Goal: Transaction & Acquisition: Book appointment/travel/reservation

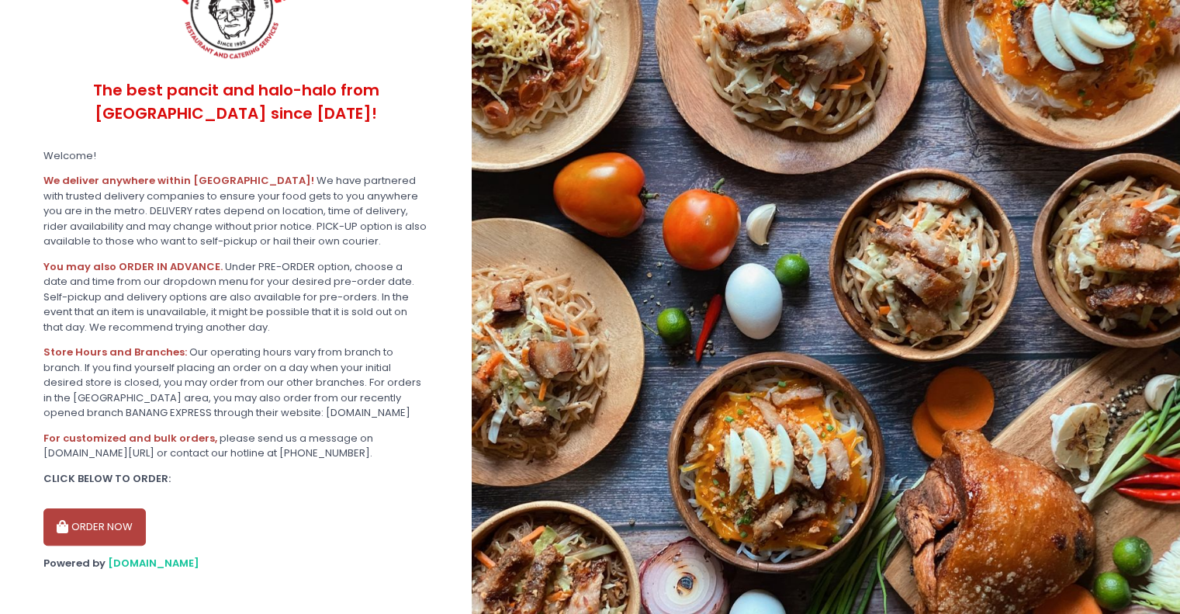
scroll to position [203, 0]
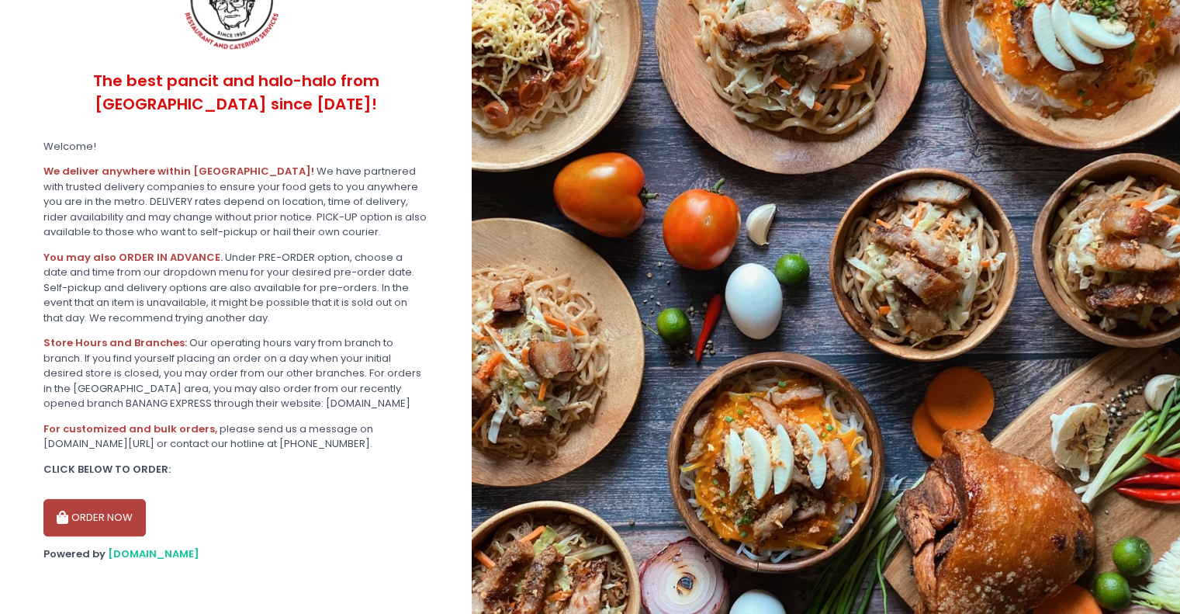
click at [109, 514] on button "ORDER NOW" at bounding box center [94, 517] width 102 height 37
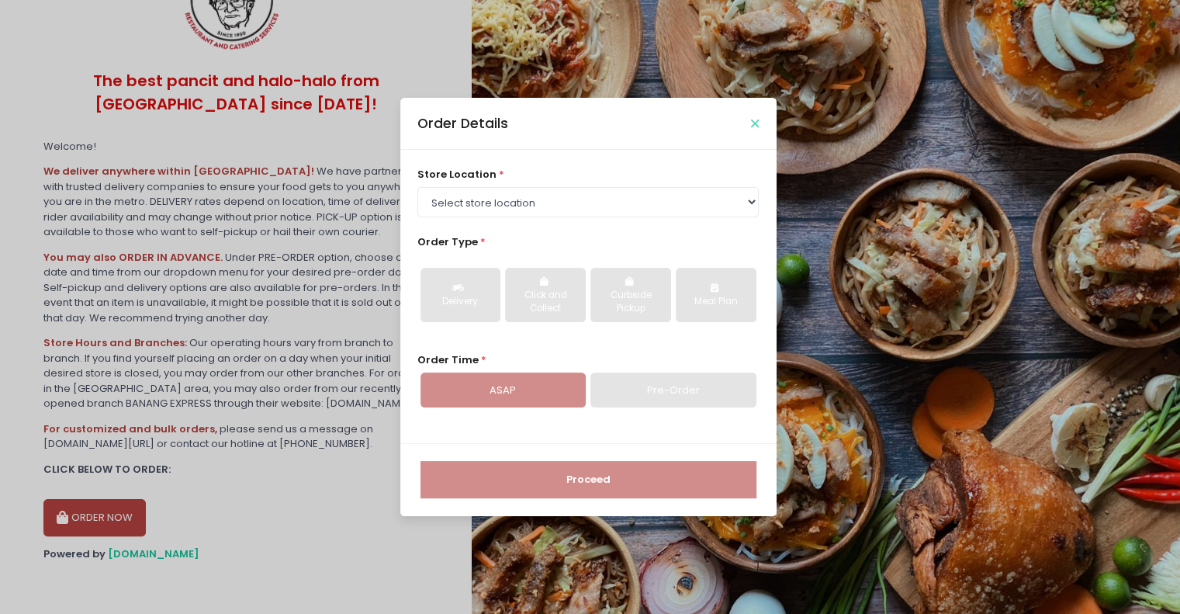
click at [757, 122] on icon "Close" at bounding box center [755, 124] width 8 height 12
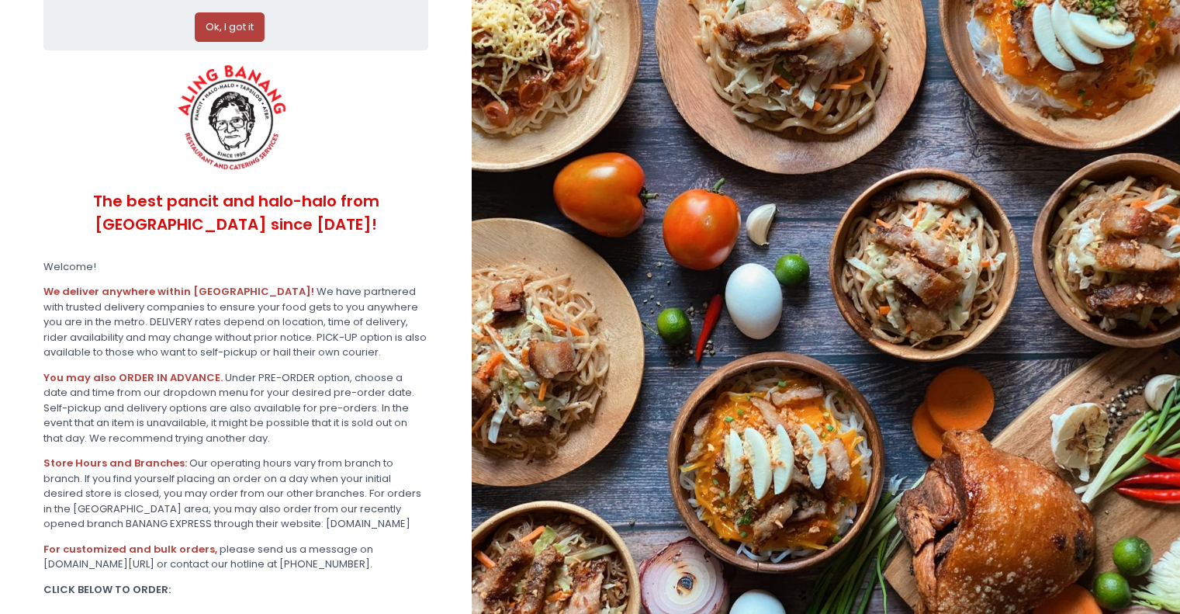
scroll to position [0, 0]
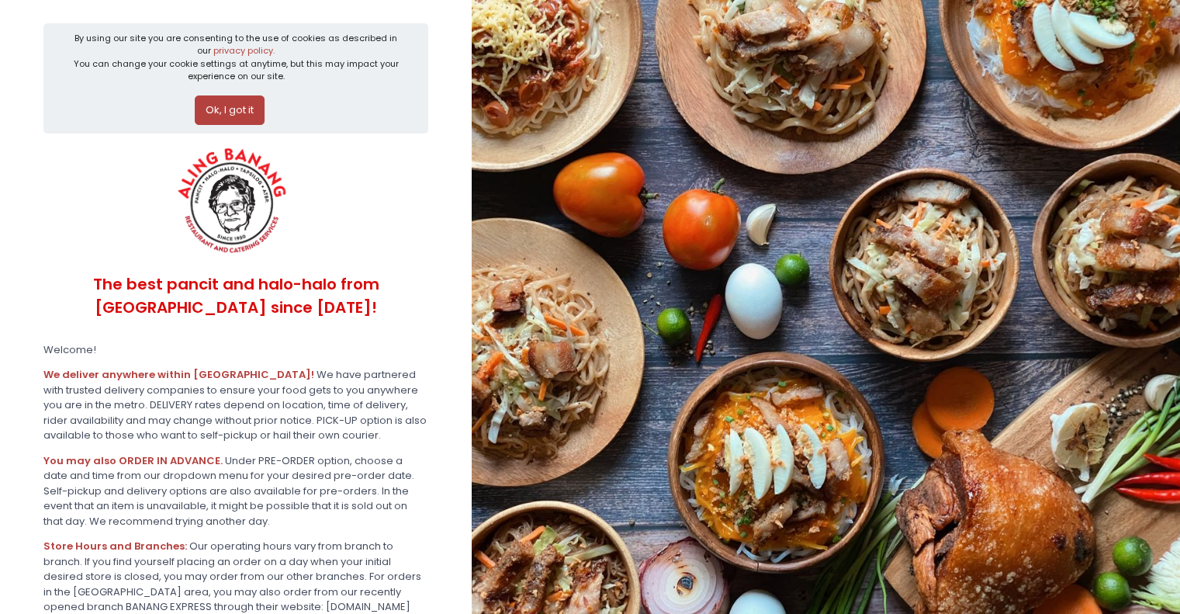
click at [223, 103] on button "Ok, I got it" at bounding box center [230, 109] width 70 height 29
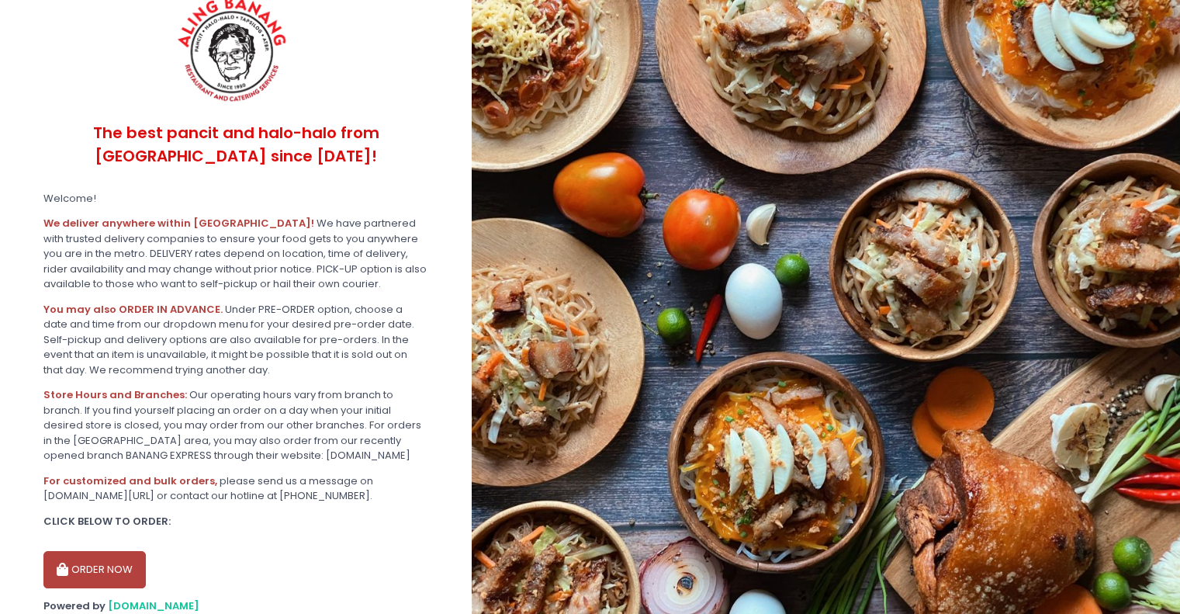
scroll to position [84, 0]
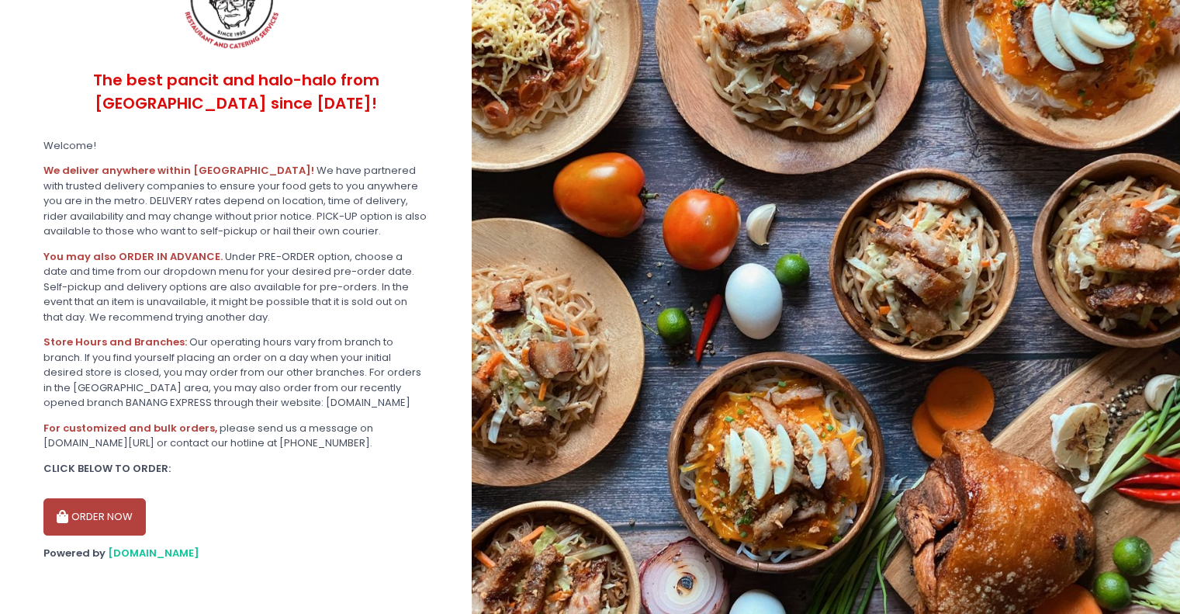
click at [119, 517] on button "ORDER NOW" at bounding box center [94, 516] width 102 height 37
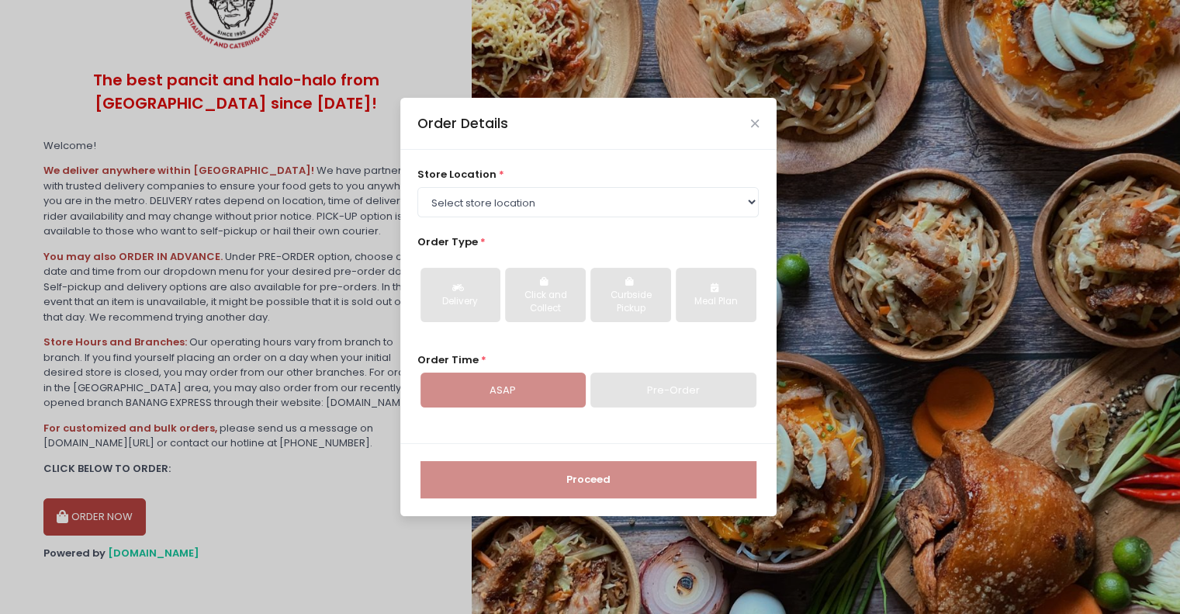
click at [710, 392] on div "Pre-Order" at bounding box center [672, 390] width 165 height 36
click at [608, 202] on select "Select store location ALING [GEOGRAPHIC_DATA] - [GEOGRAPHIC_DATA] [GEOGRAPHIC_D…" at bounding box center [587, 201] width 341 height 29
select select "614aec22e4942a4c99b403a1"
click at [417, 187] on select "Select store location ALING [GEOGRAPHIC_DATA] - [GEOGRAPHIC_DATA] [GEOGRAPHIC_D…" at bounding box center [587, 201] width 341 height 29
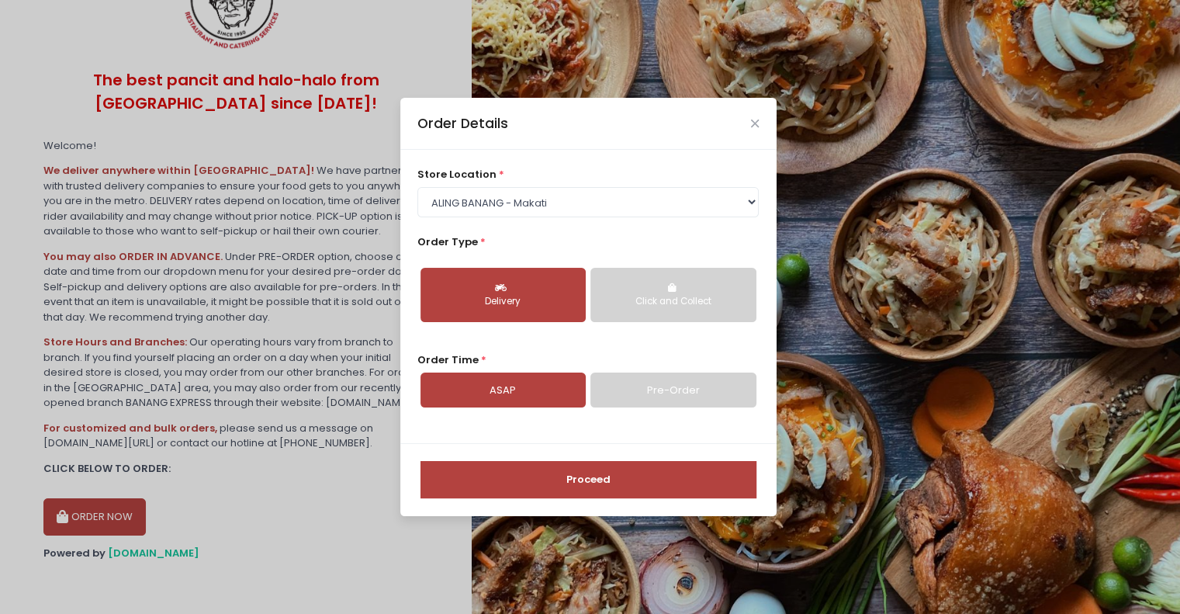
click at [652, 378] on link "Pre-Order" at bounding box center [672, 390] width 165 height 36
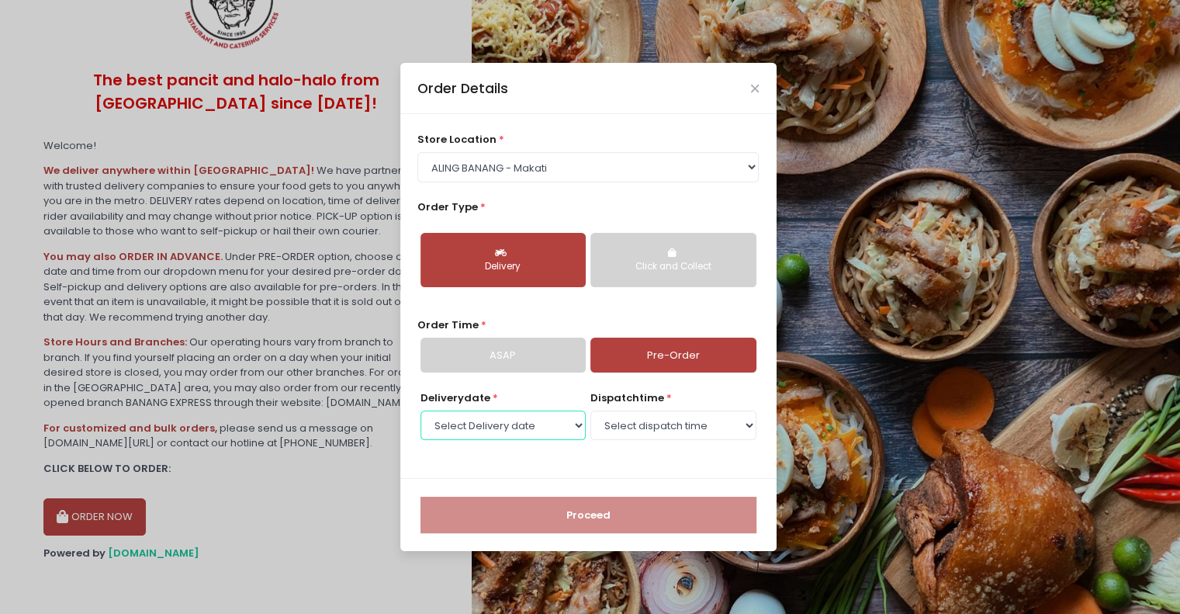
click at [571, 423] on select "Select Delivery date [DATE] [DATE] [DATE] [DATE] [DATE] [DATE] [DATE] [DATE] [D…" at bounding box center [502, 424] width 165 height 29
select select "[DATE]"
click at [420, 410] on select "Select Delivery date [DATE] [DATE] [DATE] [DATE] [DATE] [DATE] [DATE] [DATE] [D…" at bounding box center [502, 424] width 165 height 29
click at [745, 427] on select "Select dispatch time 08:00 AM - 08:30 AM 08:30 AM - 09:00 AM 09:00 AM - 09:30 A…" at bounding box center [672, 424] width 165 height 29
select select "09:30"
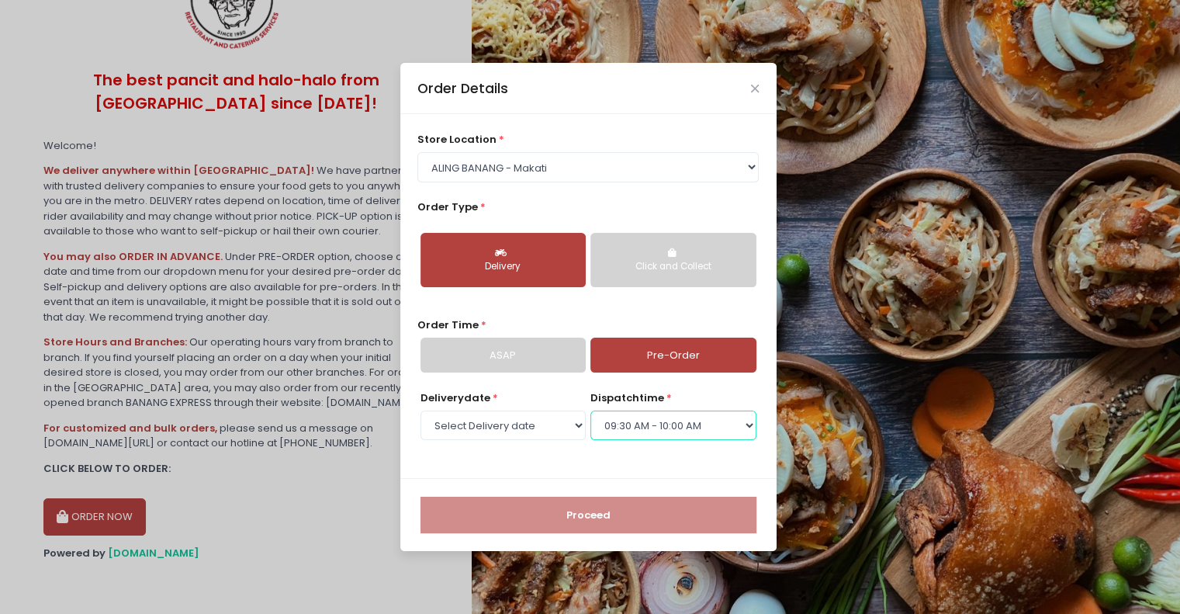
click at [590, 410] on select "Select dispatch time 08:00 AM - 08:30 AM 08:30 AM - 09:00 AM 09:00 AM - 09:30 A…" at bounding box center [672, 424] width 165 height 29
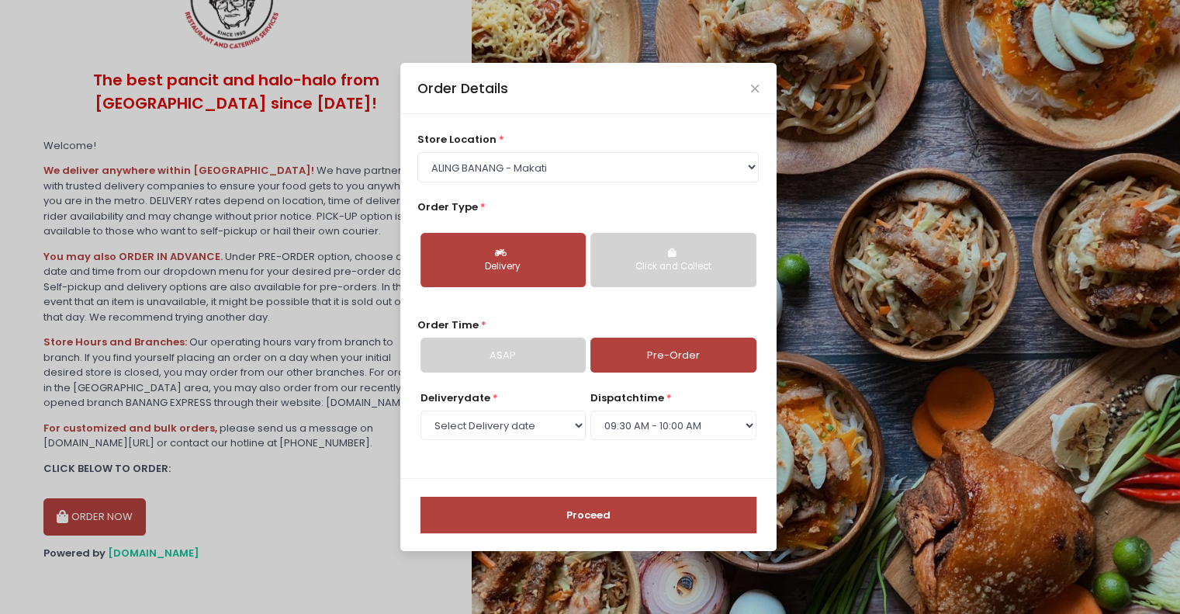
click at [651, 502] on button "Proceed" at bounding box center [588, 514] width 336 height 37
